Goal: Task Accomplishment & Management: Manage account settings

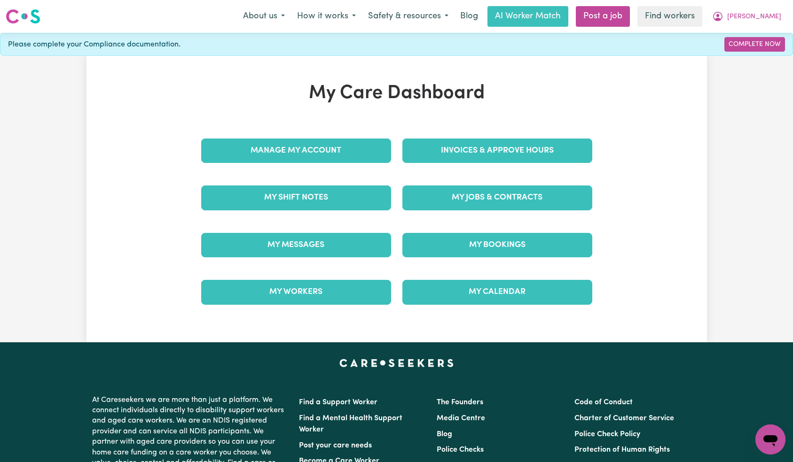
click at [348, 164] on div "Manage My Account" at bounding box center [296, 150] width 201 height 47
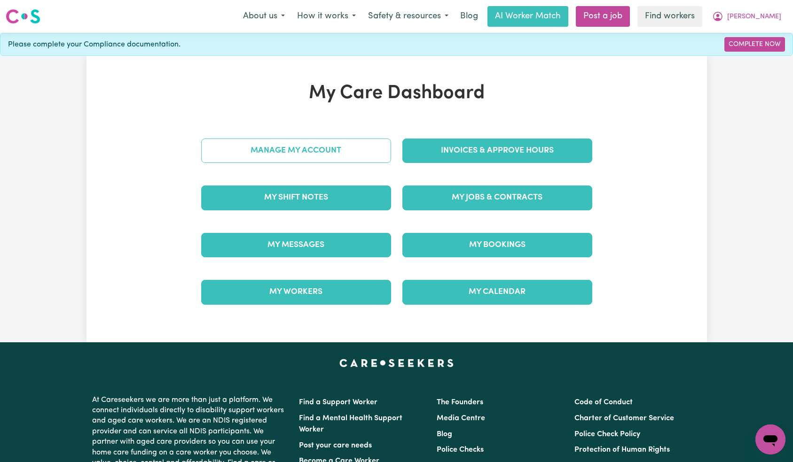
click at [349, 156] on link "Manage My Account" at bounding box center [296, 151] width 190 height 24
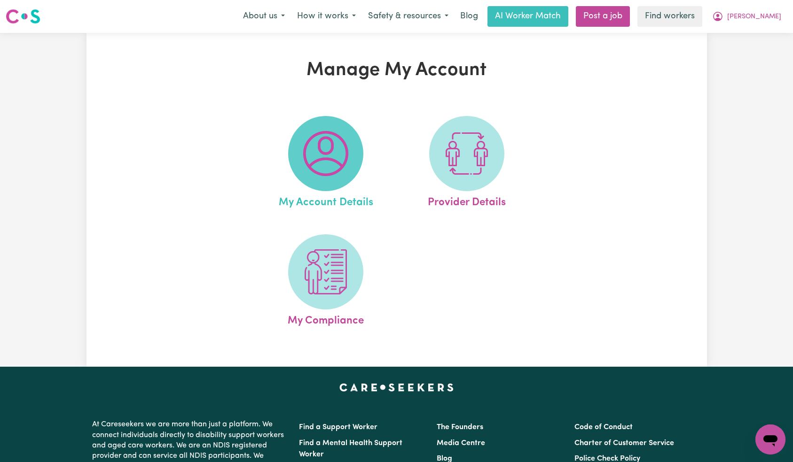
click at [337, 161] on img at bounding box center [325, 153] width 45 height 45
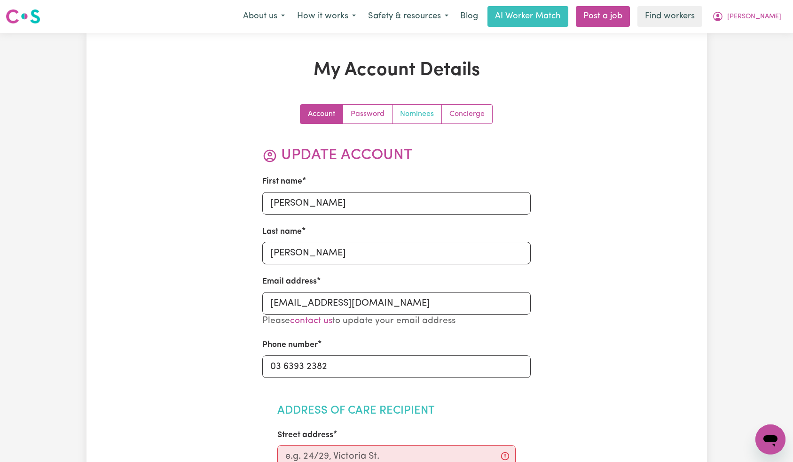
click at [415, 110] on link "Nominees" at bounding box center [416, 114] width 49 height 19
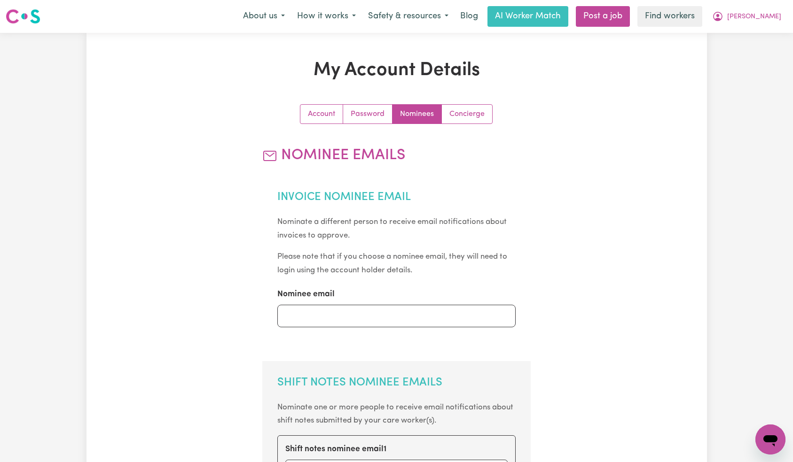
scroll to position [392, 0]
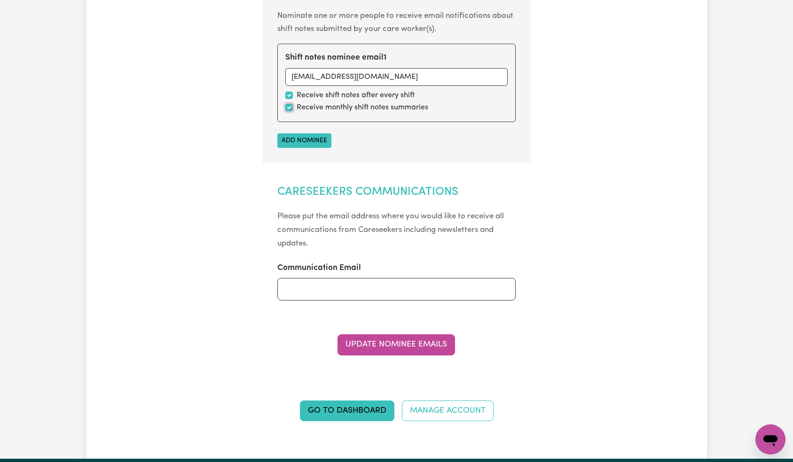
click at [287, 104] on input "checkbox" at bounding box center [289, 108] width 8 height 8
checkbox input "false"
click at [412, 349] on button "Update Nominee Emails" at bounding box center [395, 345] width 117 height 21
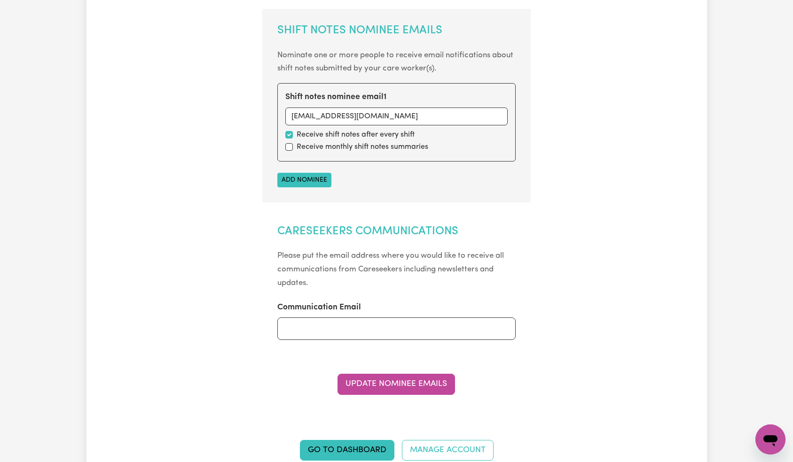
scroll to position [0, 0]
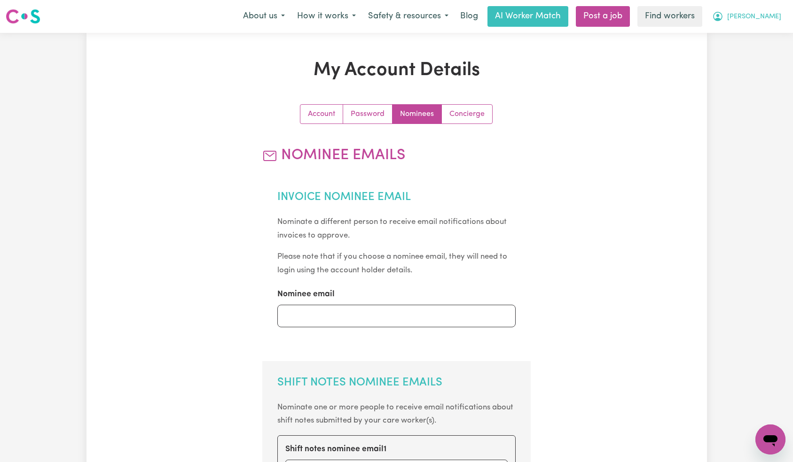
click at [766, 26] on div "Menu About us How it works Safety & resources Blog AI Worker Match Post a job F…" at bounding box center [396, 17] width 793 height 22
click at [768, 21] on span "[PERSON_NAME]" at bounding box center [754, 17] width 54 height 10
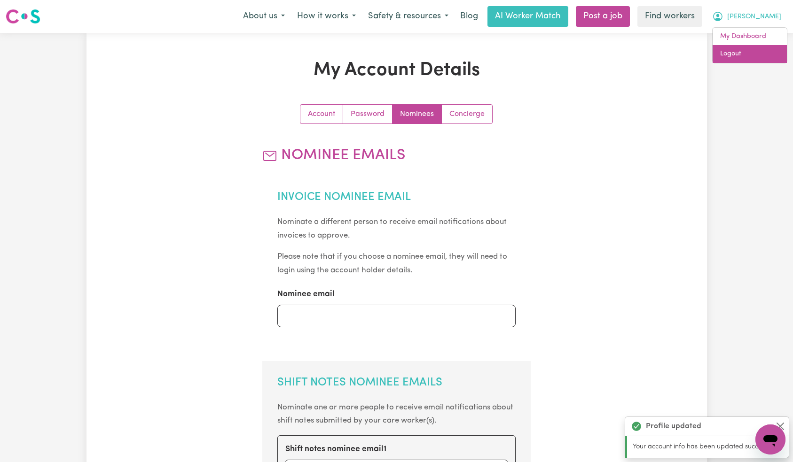
click at [755, 51] on link "Logout" at bounding box center [749, 54] width 74 height 18
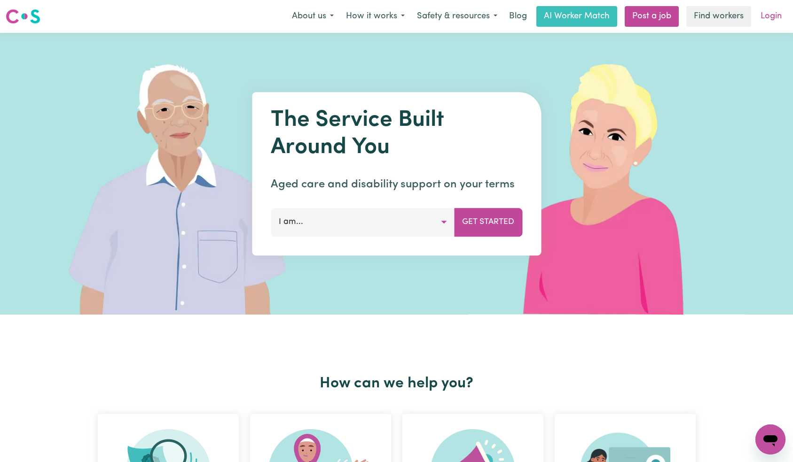
click at [771, 15] on link "Login" at bounding box center [771, 16] width 32 height 21
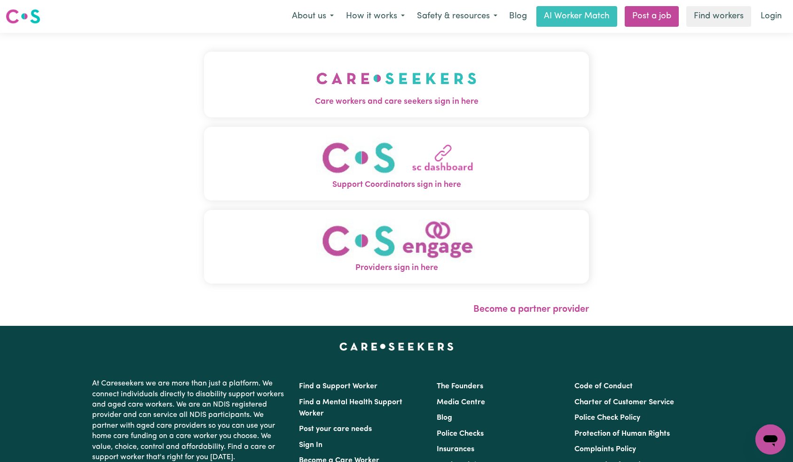
click at [313, 69] on button "Care workers and care seekers sign in here" at bounding box center [396, 85] width 385 height 66
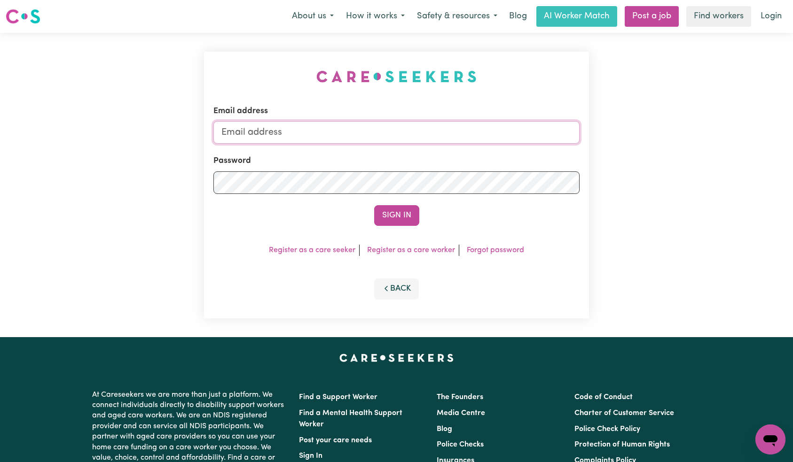
click at [374, 130] on input "Email address" at bounding box center [396, 132] width 367 height 23
paste input "[EMAIL_ADDRESS][DOMAIN_NAME]"
type input "[EMAIL_ADDRESS][DOMAIN_NAME]"
click at [398, 218] on button "Sign In" at bounding box center [396, 215] width 45 height 21
